Goal: Task Accomplishment & Management: Manage account settings

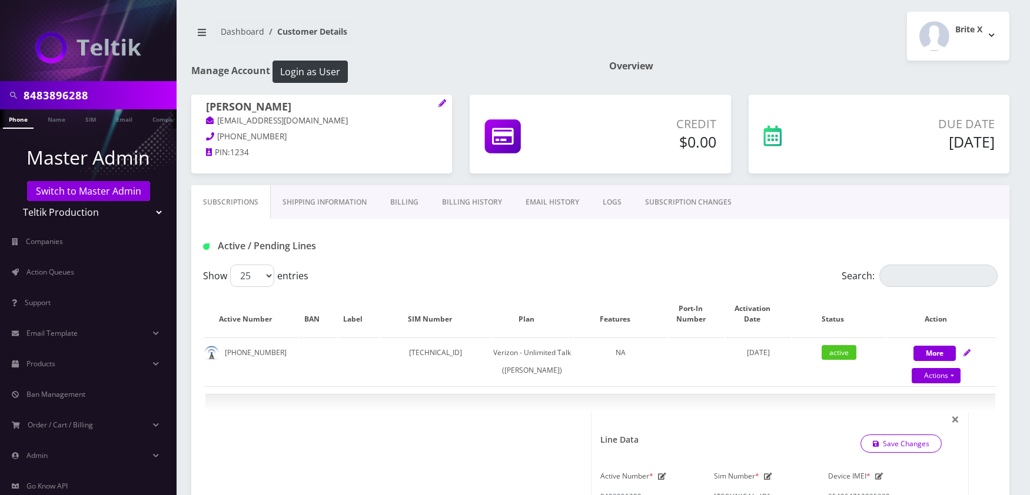
select select "459"
click at [108, 101] on input "8483896288" at bounding box center [99, 95] width 150 height 22
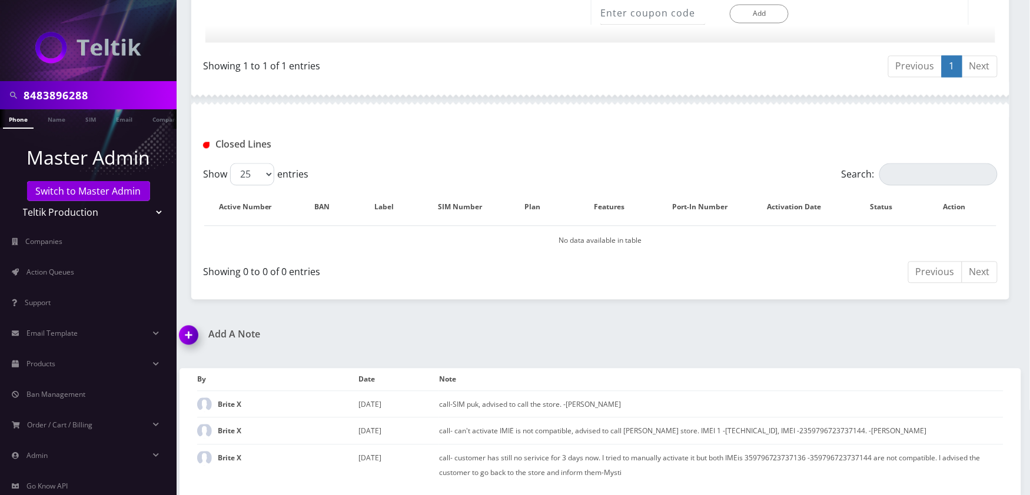
paste input "19296171095"
type input "19296171095"
click at [22, 119] on link "Phone" at bounding box center [18, 118] width 31 height 19
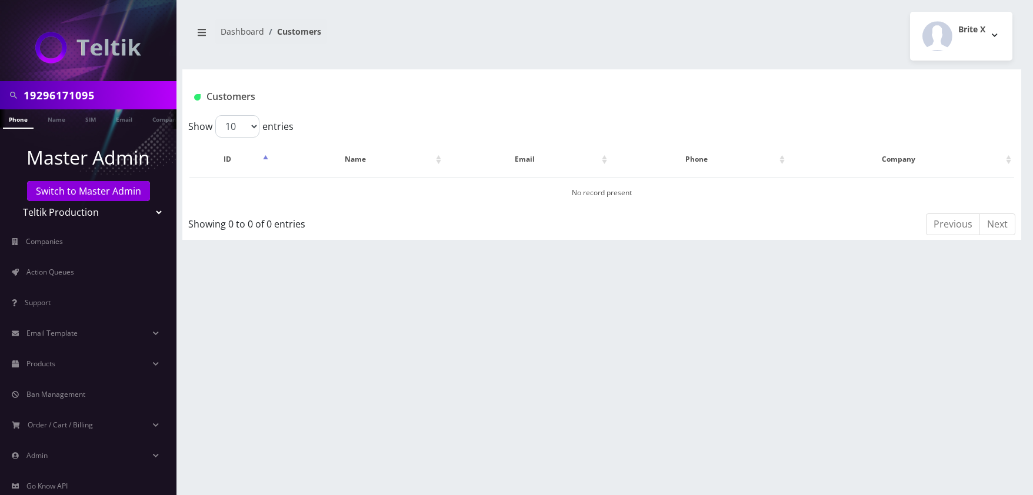
click at [140, 216] on select "Teltik Production My Link Mobile VennMobile Unlimited Advanced LTE Rexing Inc D…" at bounding box center [89, 212] width 150 height 22
select select "23"
click at [14, 201] on select "Teltik Production My Link Mobile VennMobile Unlimited Advanced LTE Rexing Inc D…" at bounding box center [89, 212] width 150 height 22
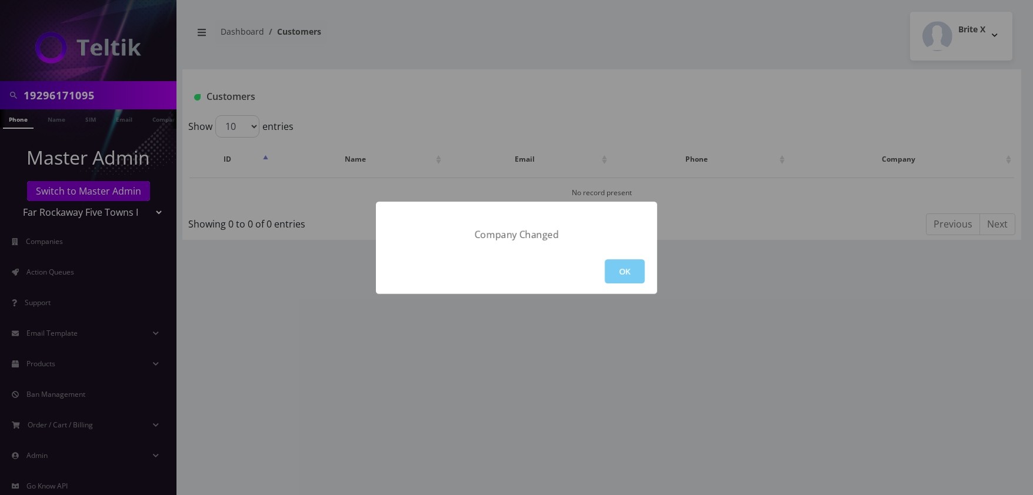
click at [643, 270] on div "OK" at bounding box center [516, 271] width 281 height 45
click at [627, 270] on button "OK" at bounding box center [625, 272] width 40 height 24
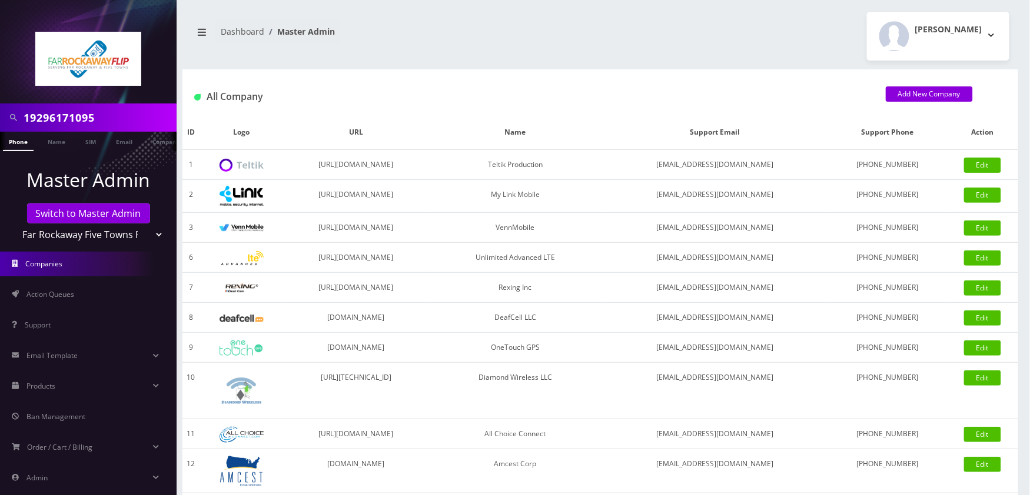
click at [16, 104] on div "19296171095" at bounding box center [88, 118] width 177 height 28
click at [16, 136] on link "Phone" at bounding box center [18, 141] width 31 height 19
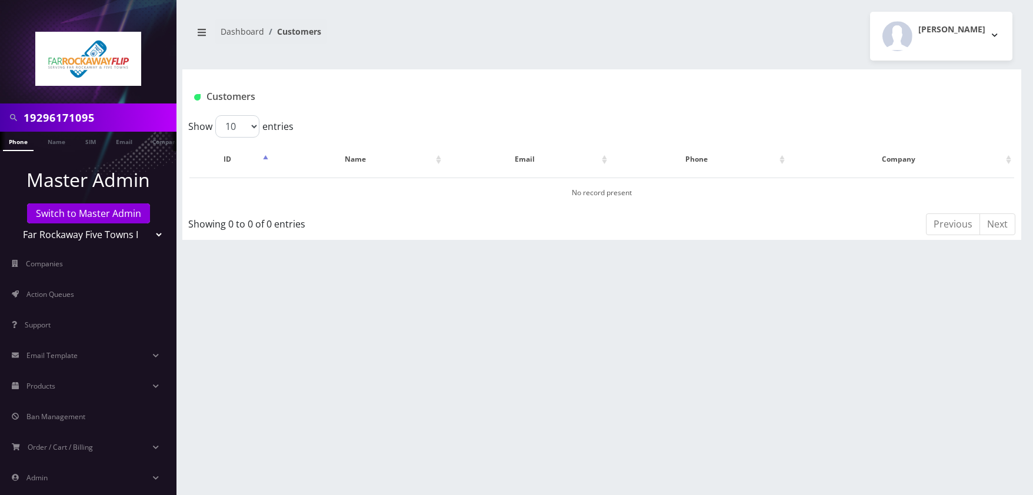
click at [28, 117] on input "19296171095" at bounding box center [99, 118] width 150 height 22
type input "9296171095"
click at [24, 137] on link "Phone" at bounding box center [18, 141] width 31 height 19
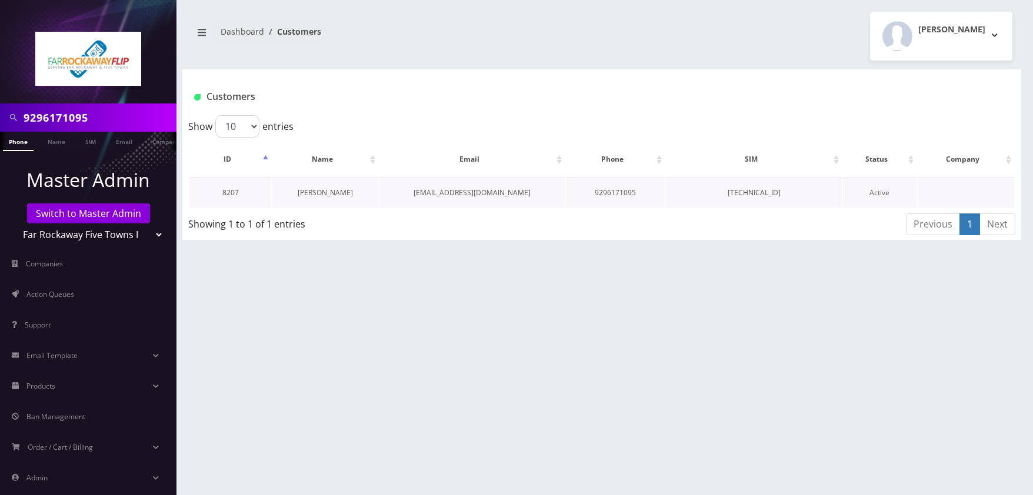
click at [321, 195] on link "[PERSON_NAME]" at bounding box center [325, 193] width 55 height 10
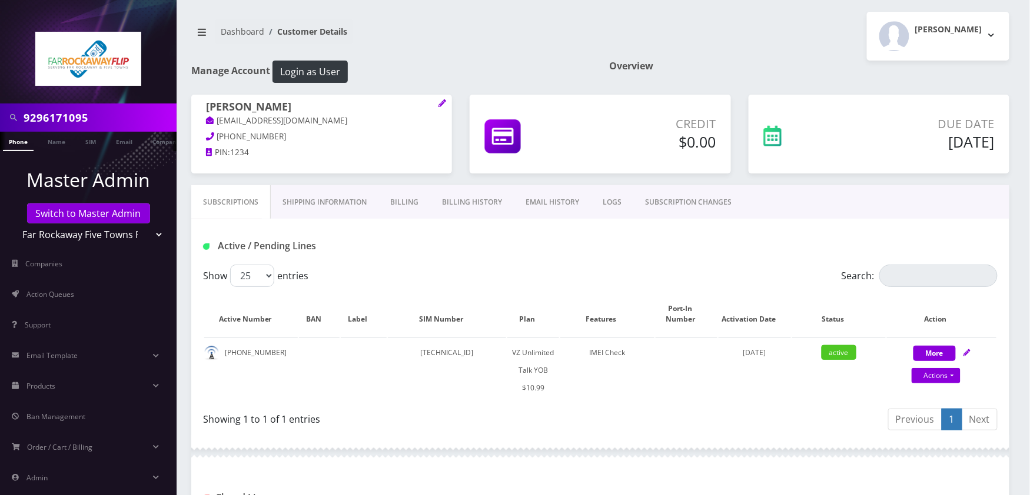
click at [1013, 190] on div "Subscriptions Shipping Information Billing Billing History EMAIL HISTORY LOGS S…" at bounding box center [600, 419] width 836 height 468
